Goal: Task Accomplishment & Management: Complete application form

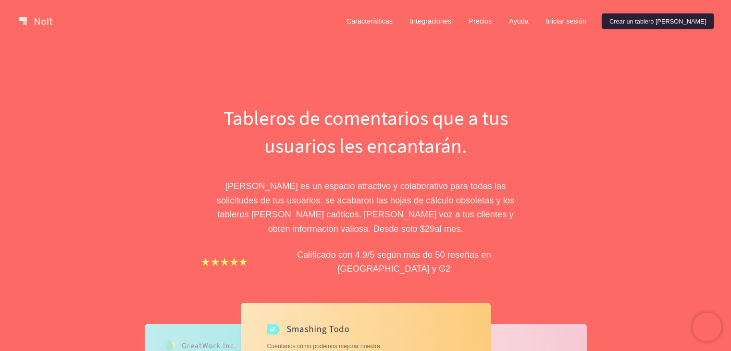
click at [651, 23] on font "Crear un tablero Nolt" at bounding box center [658, 20] width 97 height 7
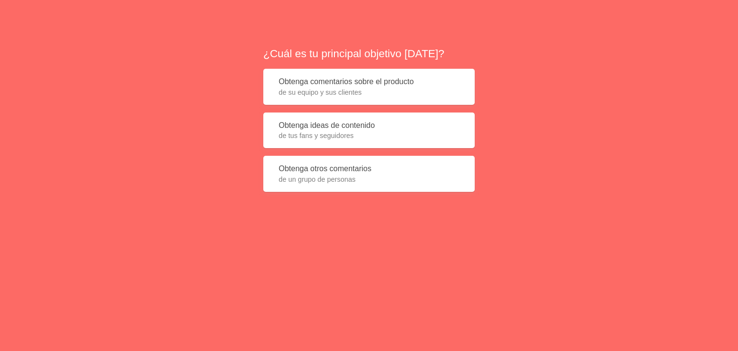
click at [444, 85] on button "Obtenga comentarios sobre el producto de su equipo y sus clientes" at bounding box center [369, 87] width 212 height 36
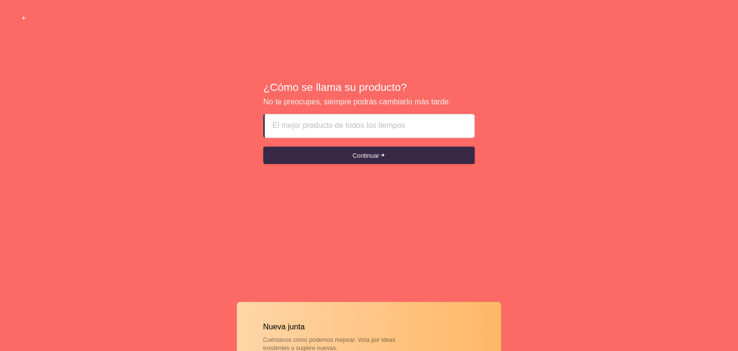
click at [375, 128] on input at bounding box center [370, 125] width 194 height 23
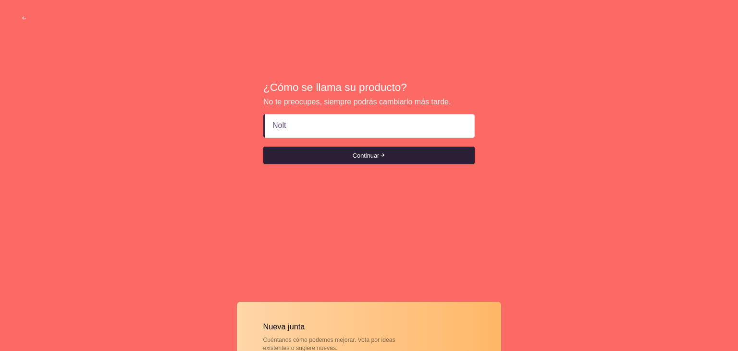
click at [371, 156] on font "Continuar" at bounding box center [366, 154] width 27 height 7
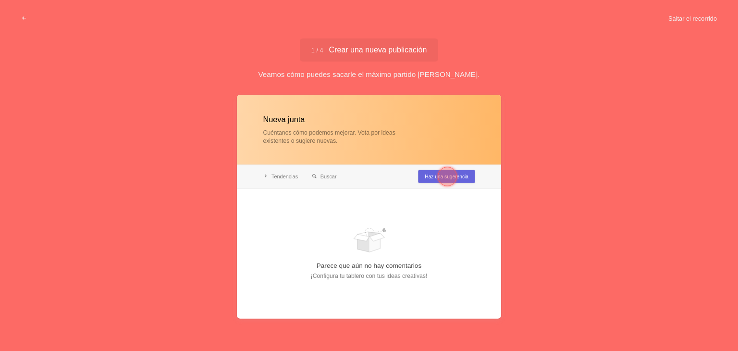
type input "Nolt"
click at [300, 122] on div at bounding box center [369, 207] width 264 height 224
click at [300, 131] on div at bounding box center [369, 207] width 264 height 224
drag, startPoint x: 306, startPoint y: 137, endPoint x: 328, endPoint y: 118, distance: 29.3
click at [309, 138] on div at bounding box center [369, 207] width 264 height 224
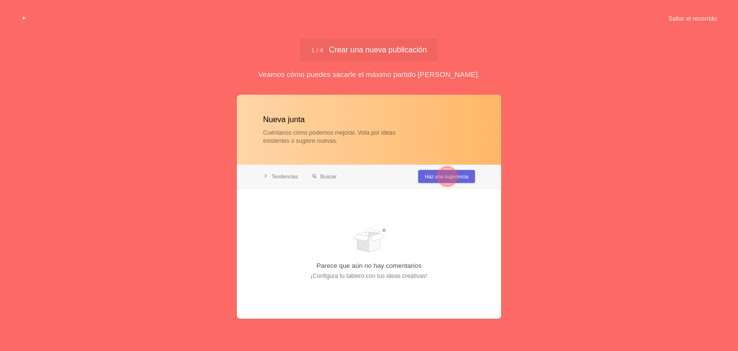
click at [399, 213] on div at bounding box center [369, 207] width 264 height 224
click at [438, 178] on div at bounding box center [447, 176] width 19 height 19
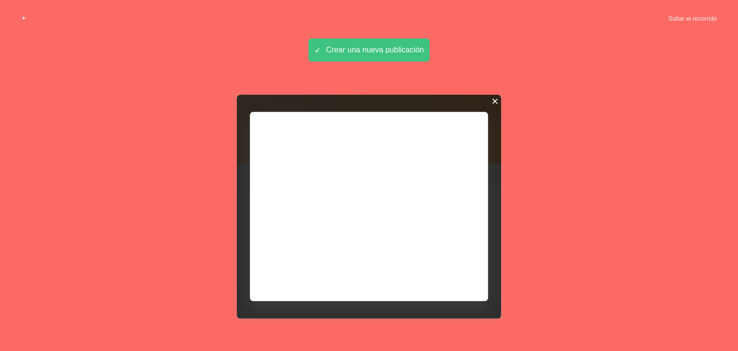
click at [496, 100] on div at bounding box center [495, 101] width 7 height 7
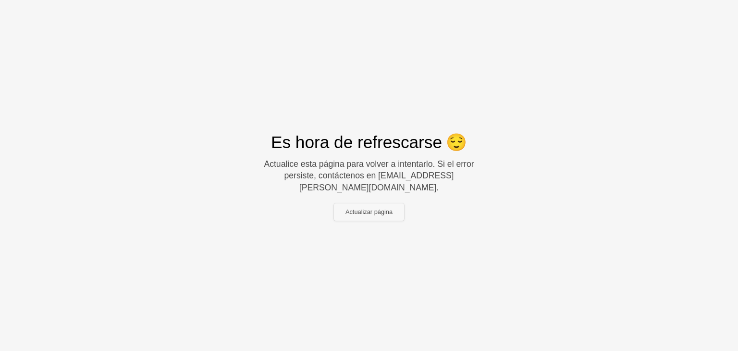
click at [384, 209] on font "Actualizar página" at bounding box center [369, 211] width 47 height 7
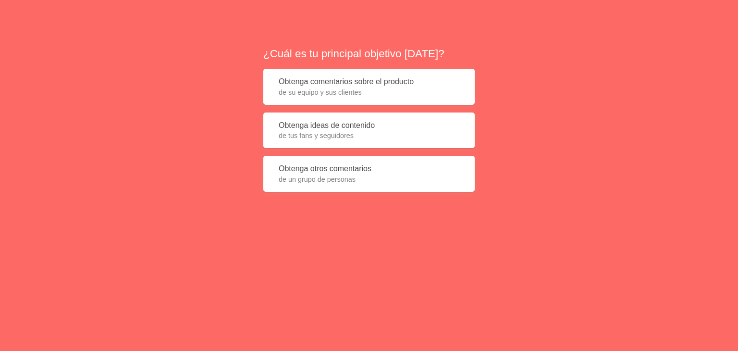
click at [363, 91] on span "de su equipo y sus clientes" at bounding box center [369, 93] width 181 height 10
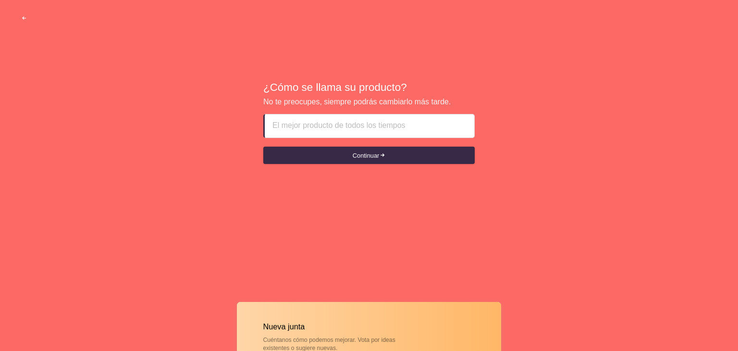
click at [348, 113] on div "¿Cómo se llama su producto? No te preocupes, siempre podrás cambiarlo más tarde…" at bounding box center [369, 122] width 212 height 84
click at [345, 127] on input at bounding box center [369, 125] width 195 height 23
paste input "Nolt"
type input "Nolt"
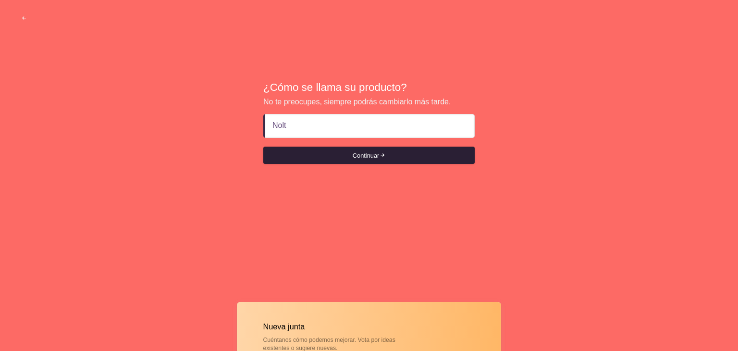
click at [393, 153] on button "Continuar" at bounding box center [369, 155] width 212 height 17
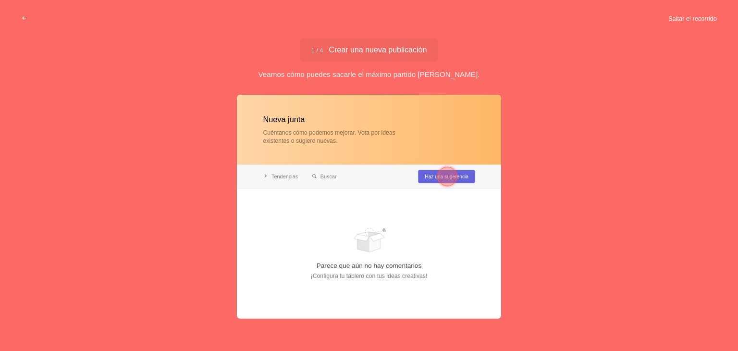
click at [667, 20] on button "Saltar el recorrido" at bounding box center [693, 18] width 72 height 17
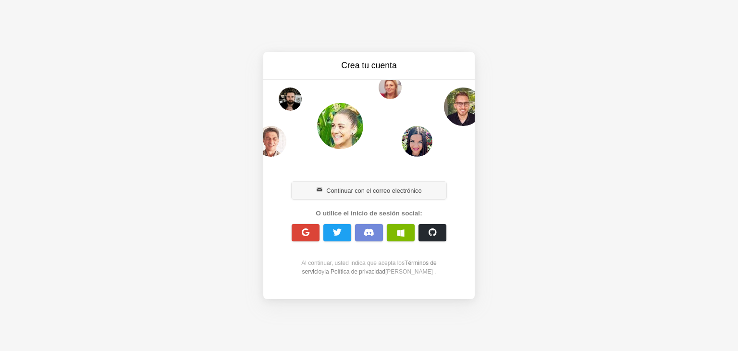
click at [377, 191] on font "Continuar con el correo electrónico" at bounding box center [373, 190] width 95 height 7
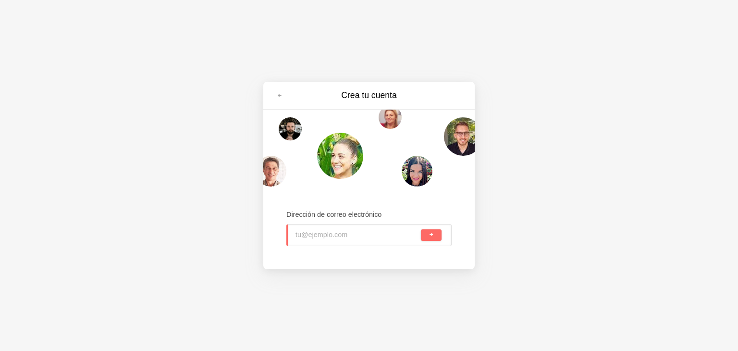
click at [346, 238] on input "email" at bounding box center [358, 235] width 124 height 21
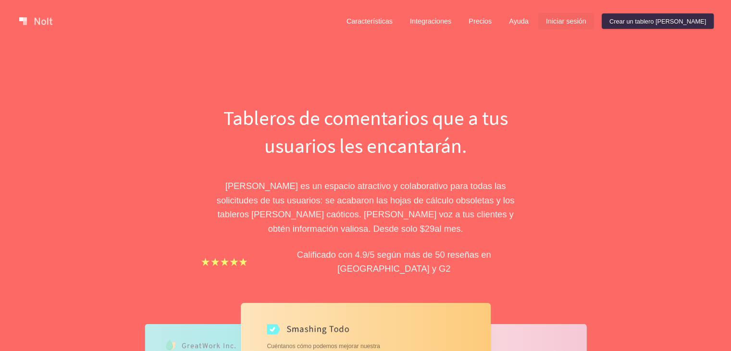
click at [587, 24] on font "Iniciar sesión" at bounding box center [566, 22] width 40 height 8
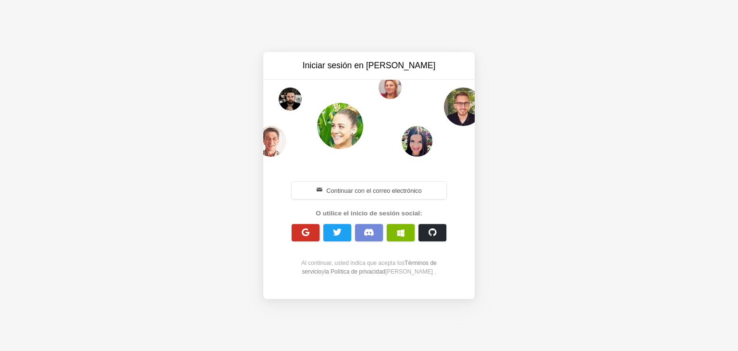
click at [297, 233] on button "button" at bounding box center [306, 232] width 28 height 17
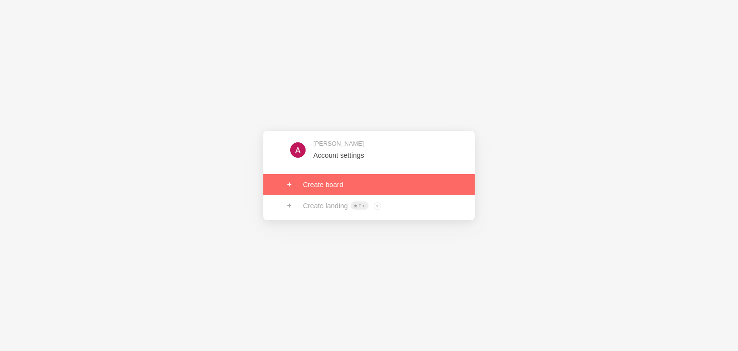
click at [336, 183] on link at bounding box center [369, 184] width 212 height 21
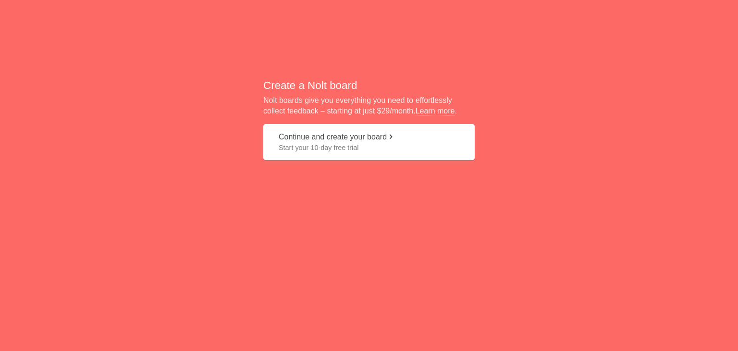
click at [339, 142] on button "Continue and create your board Start your 10-day free trial" at bounding box center [369, 142] width 212 height 36
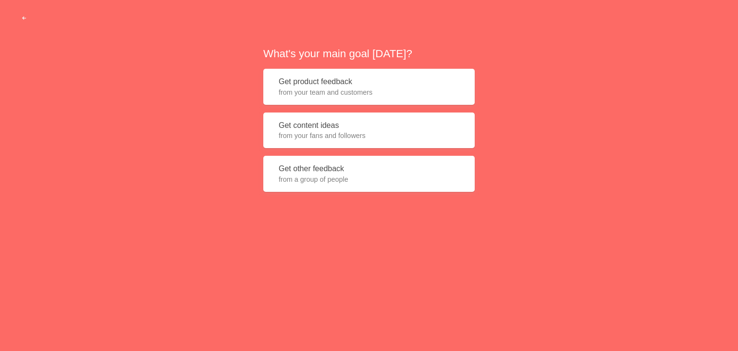
click at [360, 96] on span "from your team and customers" at bounding box center [369, 93] width 181 height 10
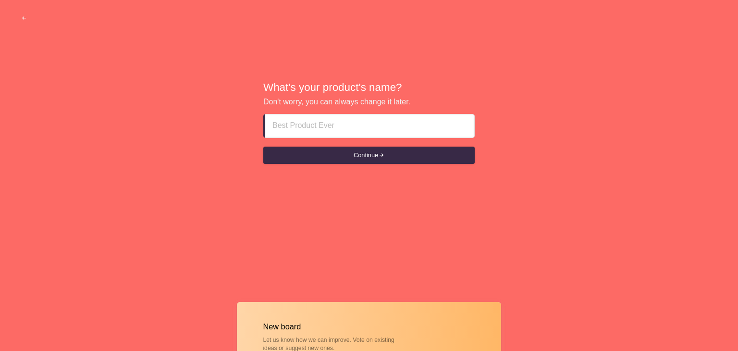
click at [345, 129] on input at bounding box center [370, 125] width 194 height 23
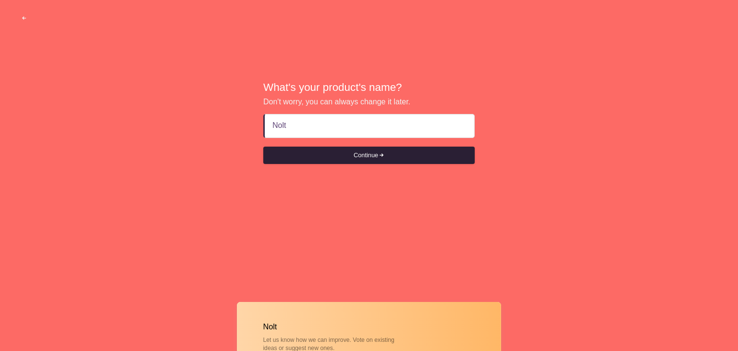
click at [375, 154] on button "Continue" at bounding box center [369, 155] width 212 height 17
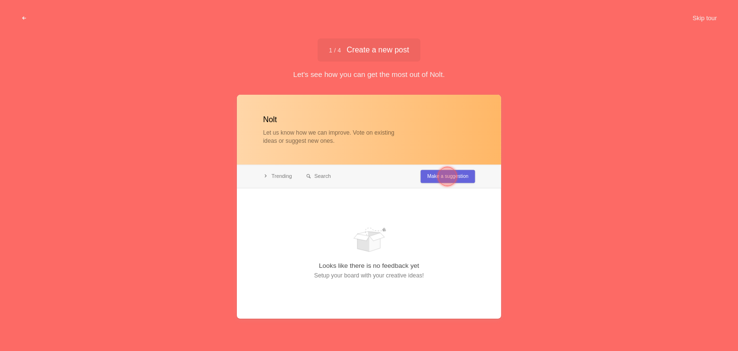
type input "Nolt"
click at [342, 192] on div at bounding box center [369, 207] width 264 height 224
click at [450, 178] on div at bounding box center [447, 176] width 19 height 19
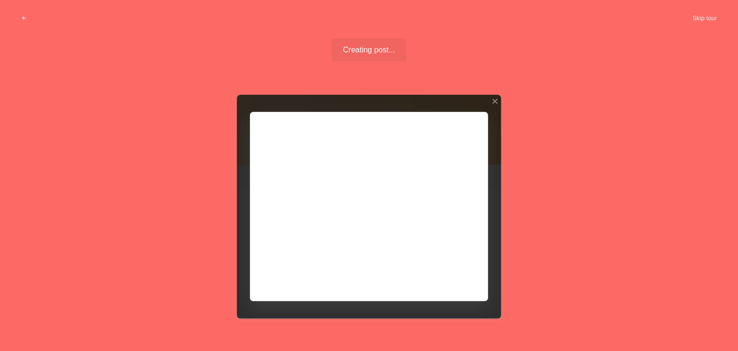
click at [372, 170] on div at bounding box center [369, 207] width 264 height 224
click at [459, 278] on div at bounding box center [369, 207] width 264 height 224
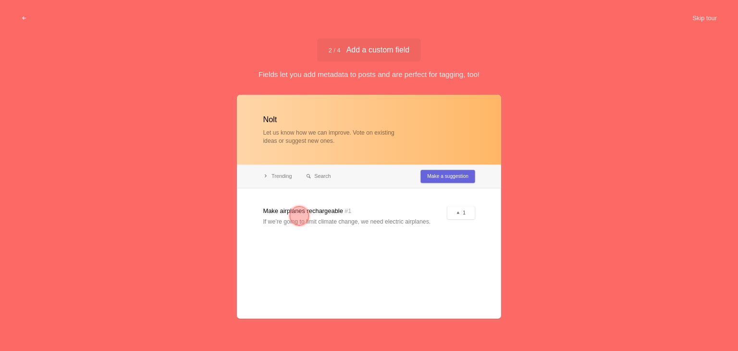
click at [299, 215] on div at bounding box center [299, 215] width 19 height 19
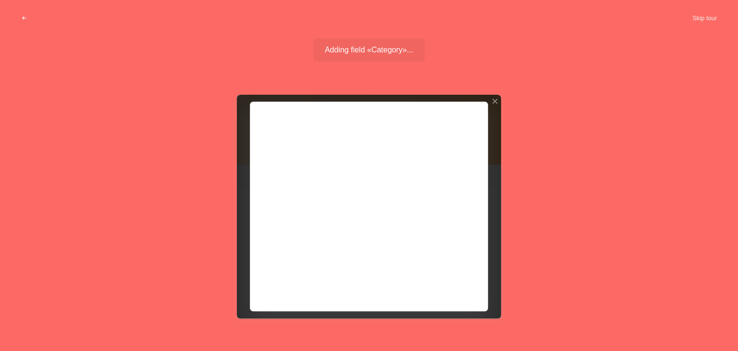
click at [285, 178] on div at bounding box center [369, 207] width 264 height 224
click at [429, 178] on div at bounding box center [369, 207] width 264 height 224
